Goal: Find specific page/section: Find specific page/section

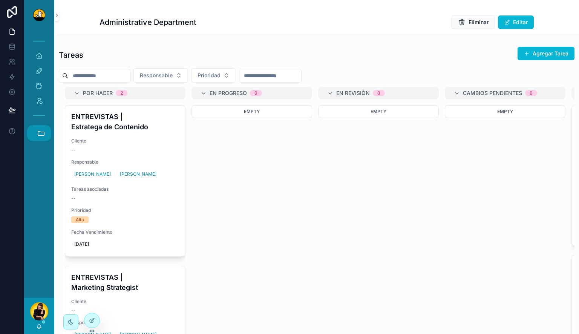
click at [45, 133] on icon "scrollable content" at bounding box center [41, 133] width 8 height 8
click at [38, 239] on span "HC" at bounding box center [39, 235] width 8 height 8
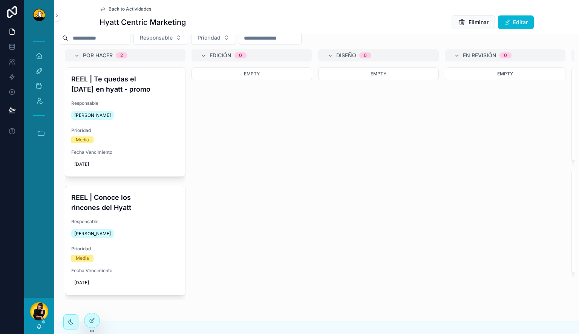
click at [295, 164] on div "Empty" at bounding box center [251, 139] width 121 height 145
